Goal: Transaction & Acquisition: Purchase product/service

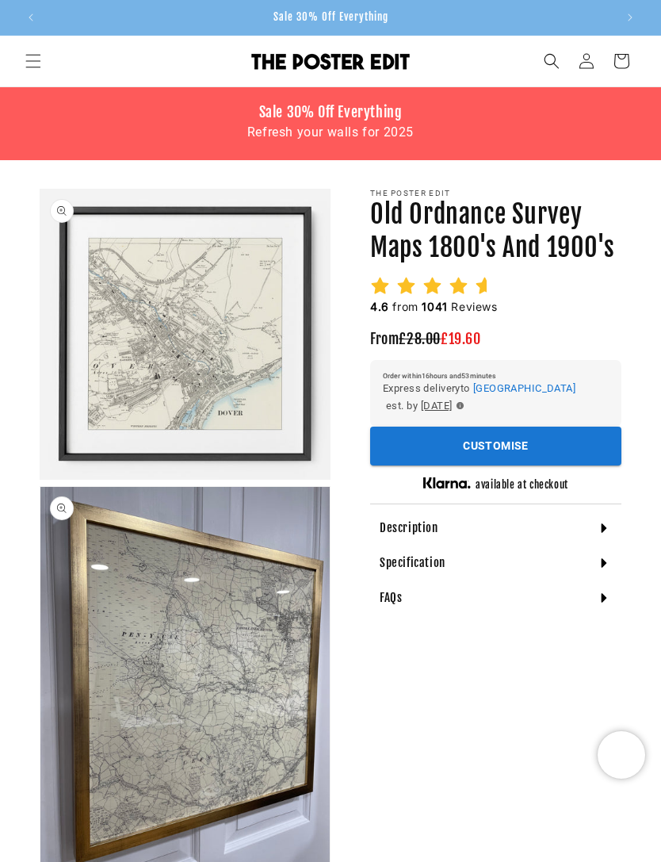
click at [516, 443] on button "Customise" at bounding box center [495, 446] width 251 height 39
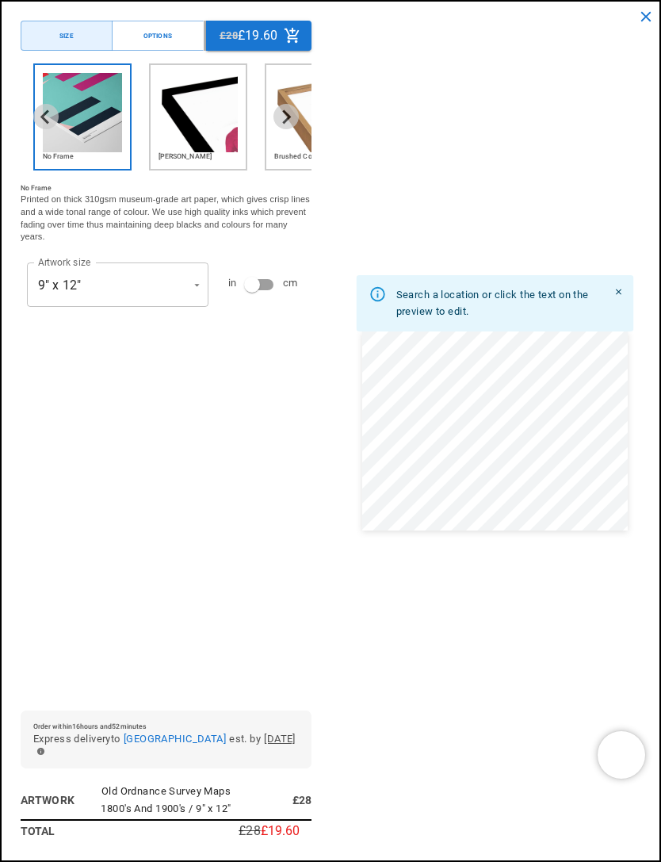
scroll to position [0, 571]
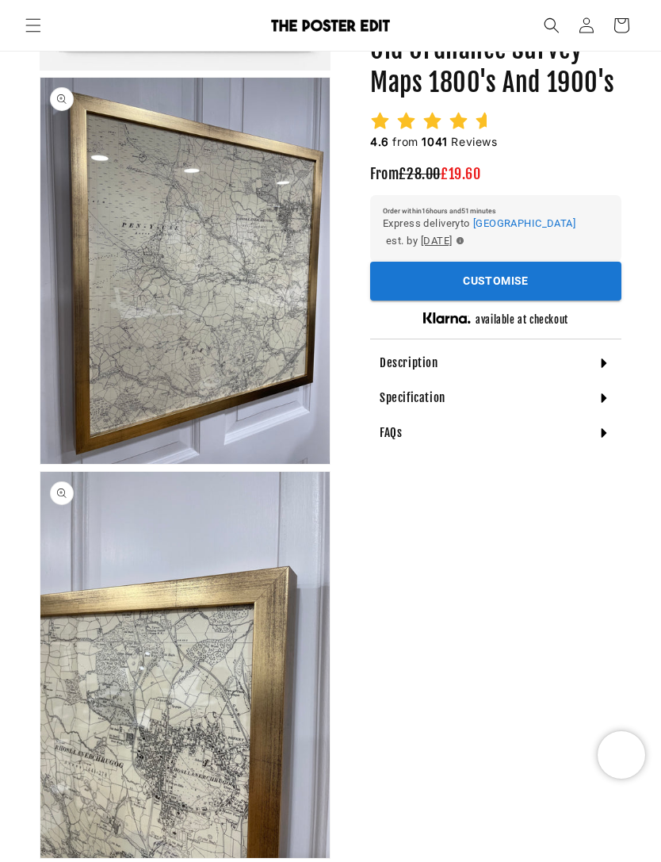
scroll to position [419, 0]
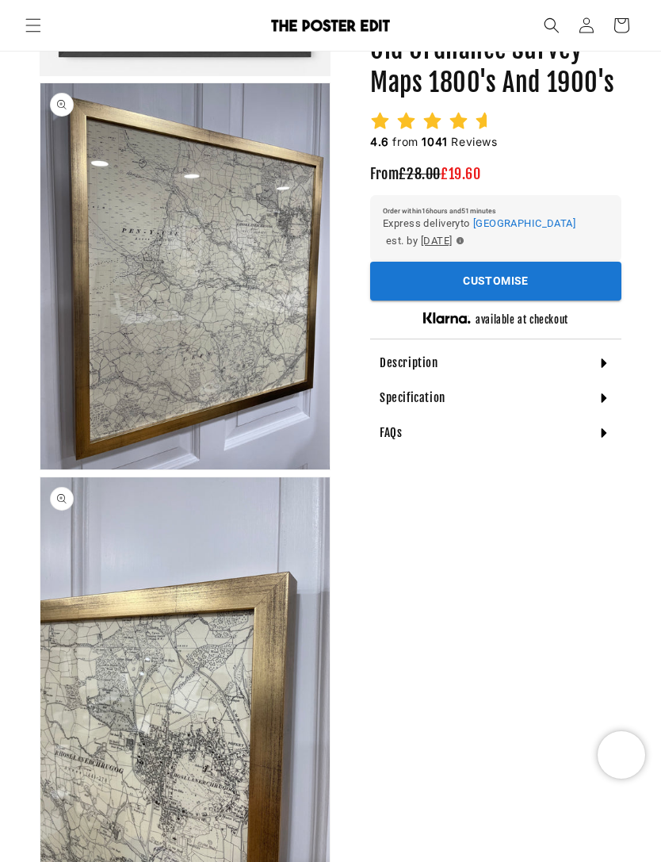
click at [598, 360] on icon at bounding box center [604, 362] width 16 height 16
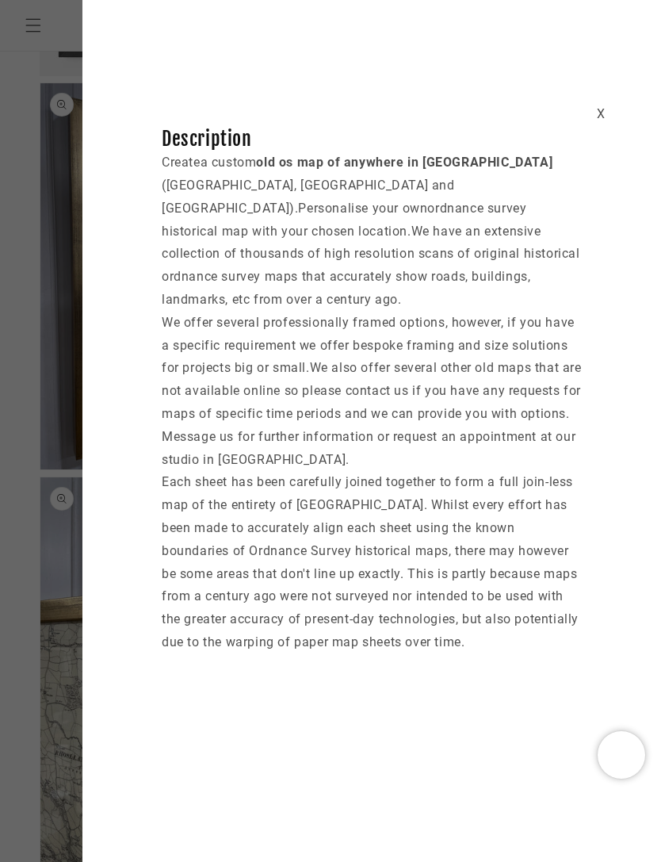
scroll to position [0, 0]
click at [602, 113] on div "X" at bounding box center [601, 114] width 9 height 23
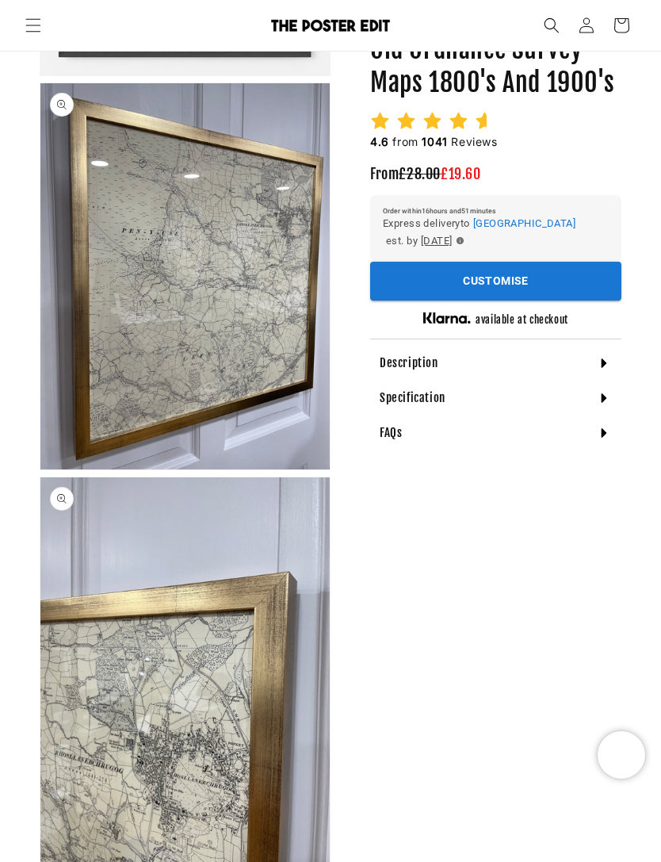
click at [607, 396] on icon at bounding box center [604, 397] width 16 height 16
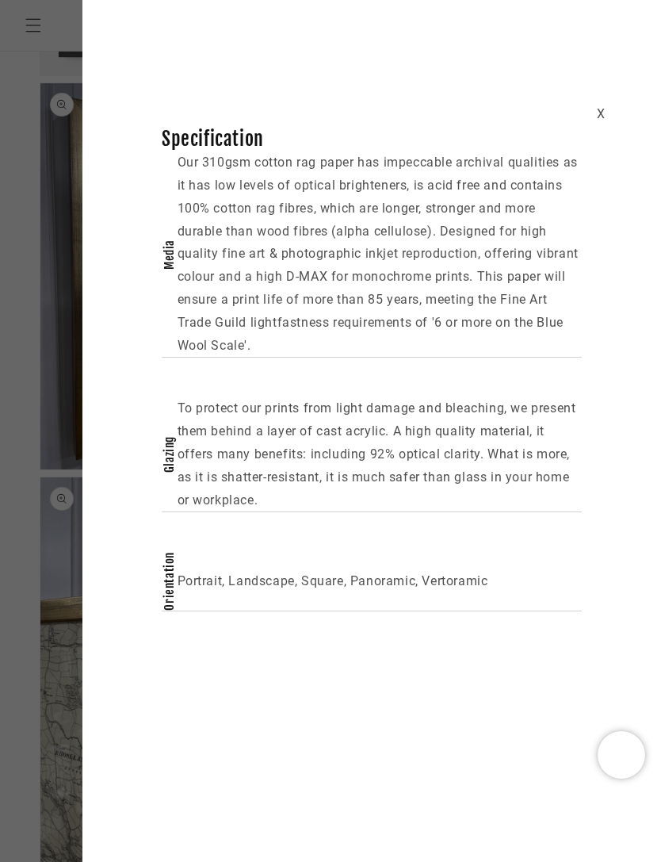
scroll to position [0, 571]
click at [605, 115] on div "X" at bounding box center [601, 114] width 9 height 23
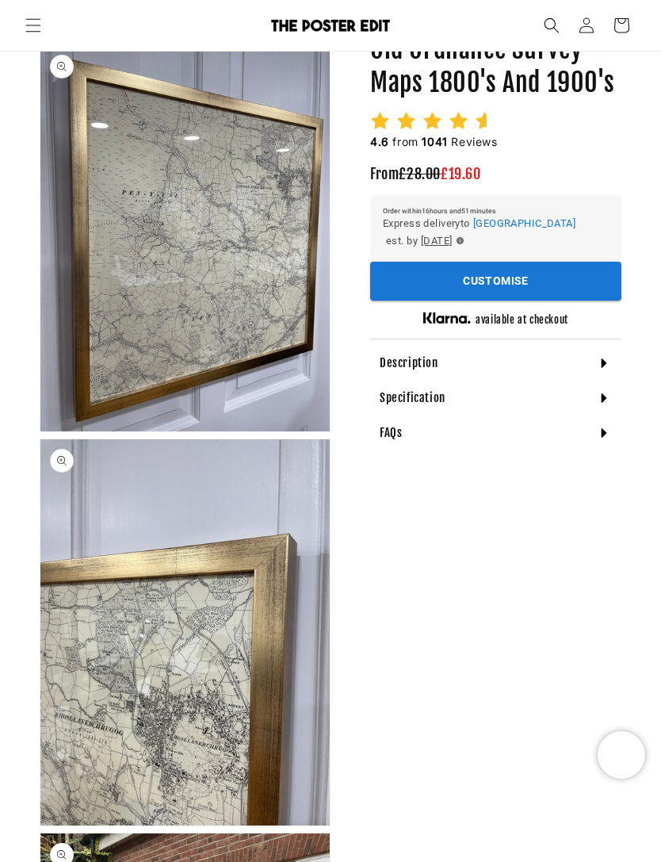
scroll to position [0, 0]
click at [551, 288] on button "Customise" at bounding box center [495, 281] width 251 height 39
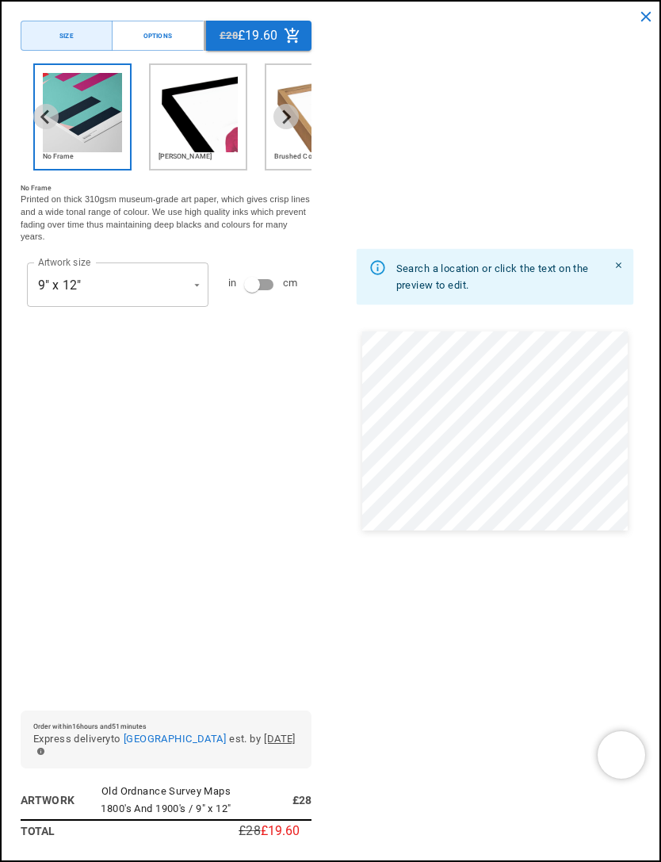
scroll to position [362, 0]
click at [184, 45] on button "Options" at bounding box center [158, 36] width 92 height 30
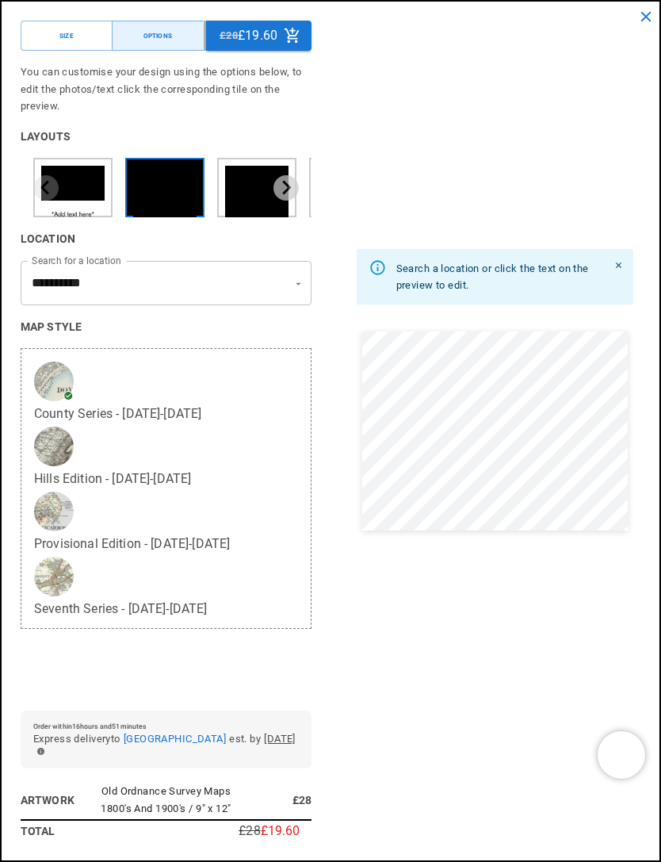
scroll to position [0, 1142]
click at [300, 284] on icon "Open" at bounding box center [299, 283] width 12 height 12
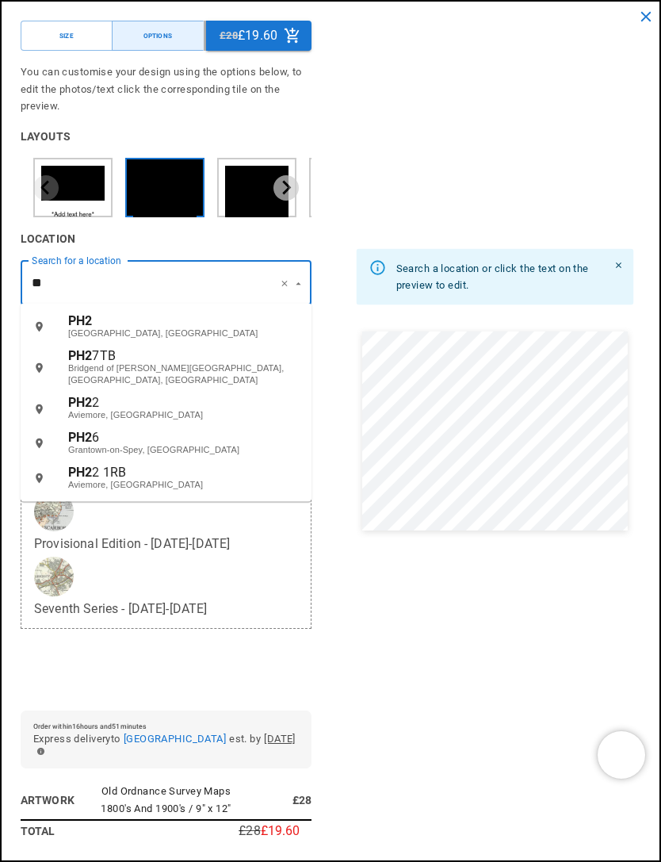
type input "*"
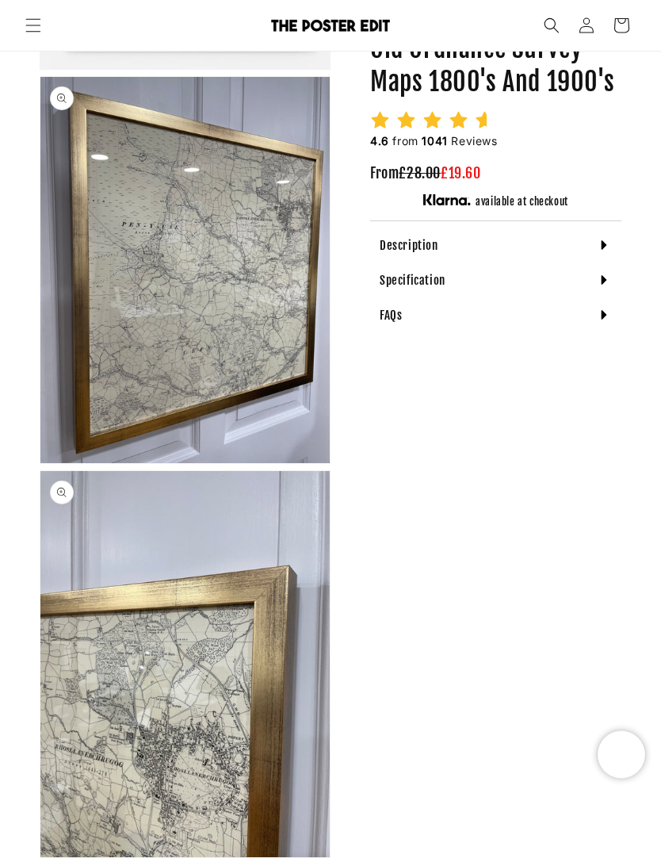
scroll to position [375, 0]
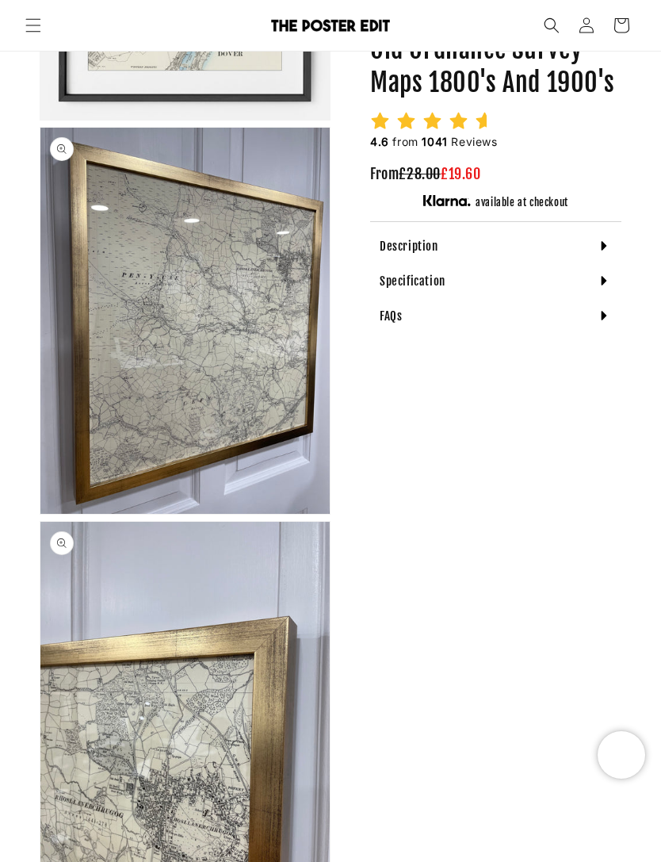
click at [605, 278] on icon at bounding box center [605, 281] width 6 height 10
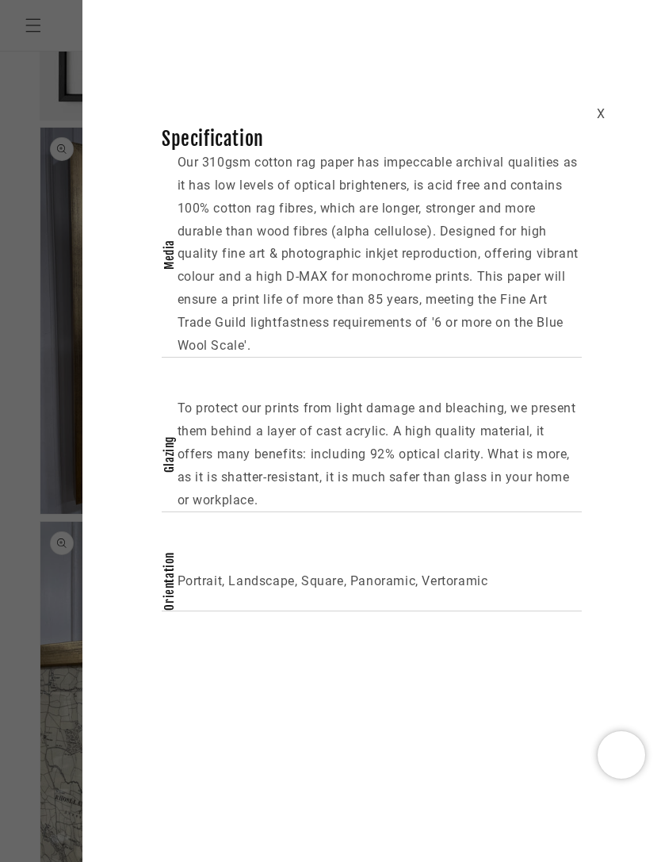
click at [603, 117] on div "X" at bounding box center [601, 114] width 9 height 23
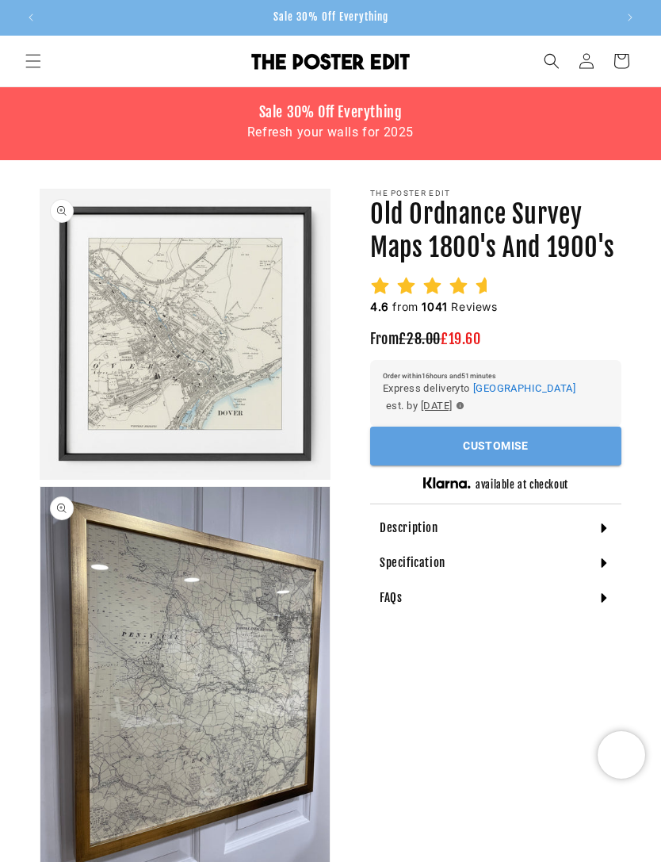
click at [534, 442] on button "Customise" at bounding box center [495, 446] width 251 height 39
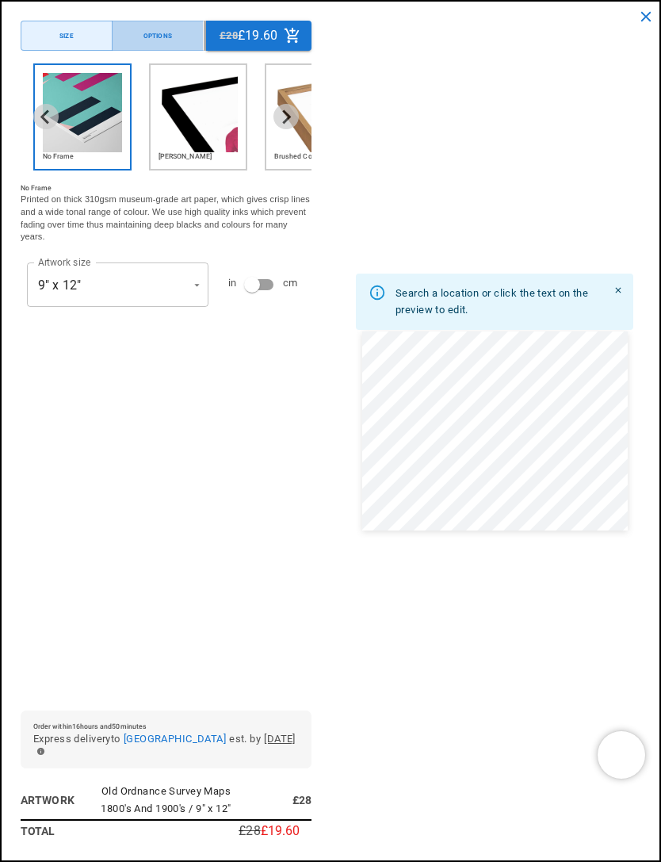
click at [187, 33] on button "Options" at bounding box center [158, 36] width 92 height 30
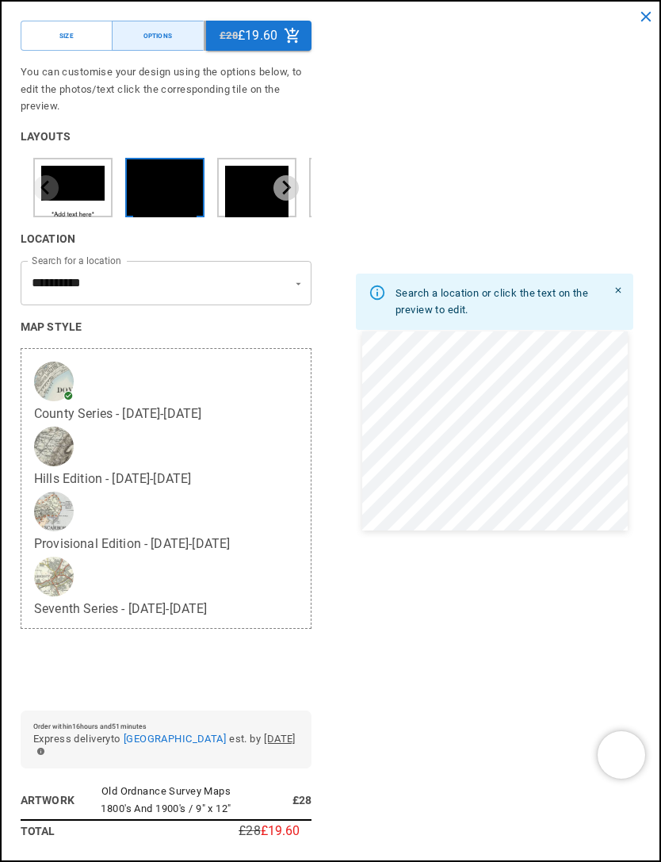
scroll to position [0, 571]
click at [240, 280] on input "**********" at bounding box center [144, 283] width 232 height 30
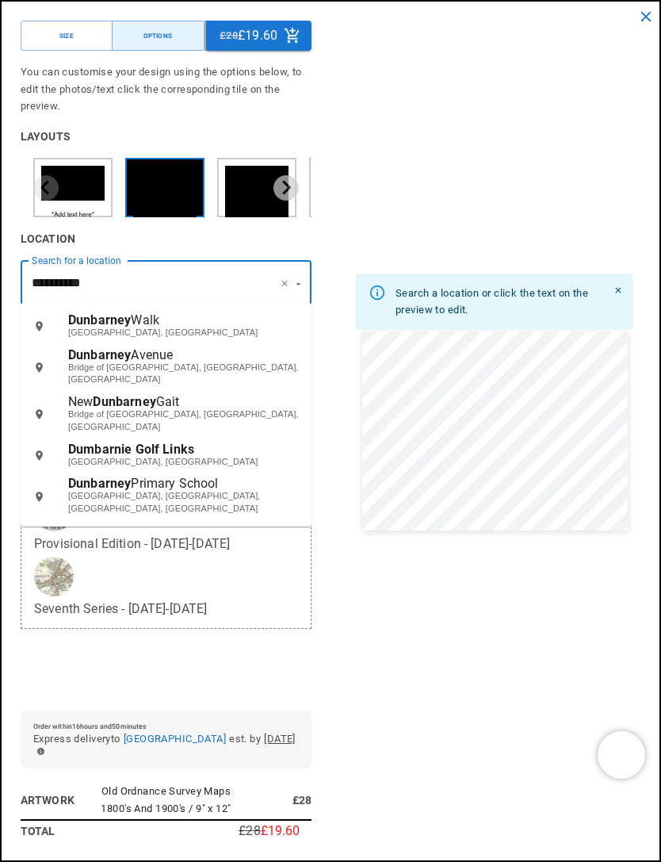
scroll to position [0, 0]
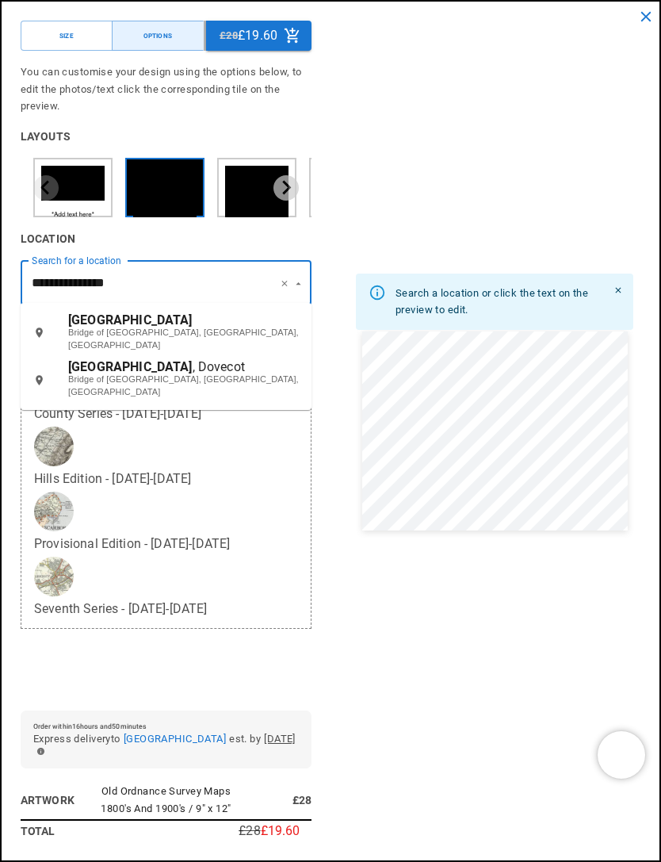
click at [147, 327] on p "Bridge of [GEOGRAPHIC_DATA], [GEOGRAPHIC_DATA], [GEOGRAPHIC_DATA]" at bounding box center [183, 339] width 231 height 25
type input "**********"
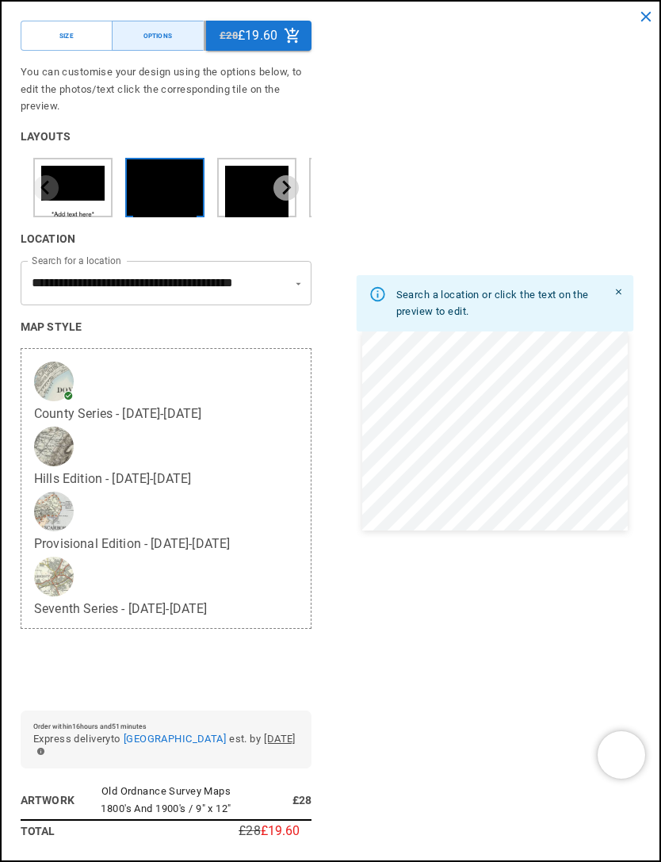
scroll to position [0, 1142]
